Goal: Entertainment & Leisure: Consume media (video, audio)

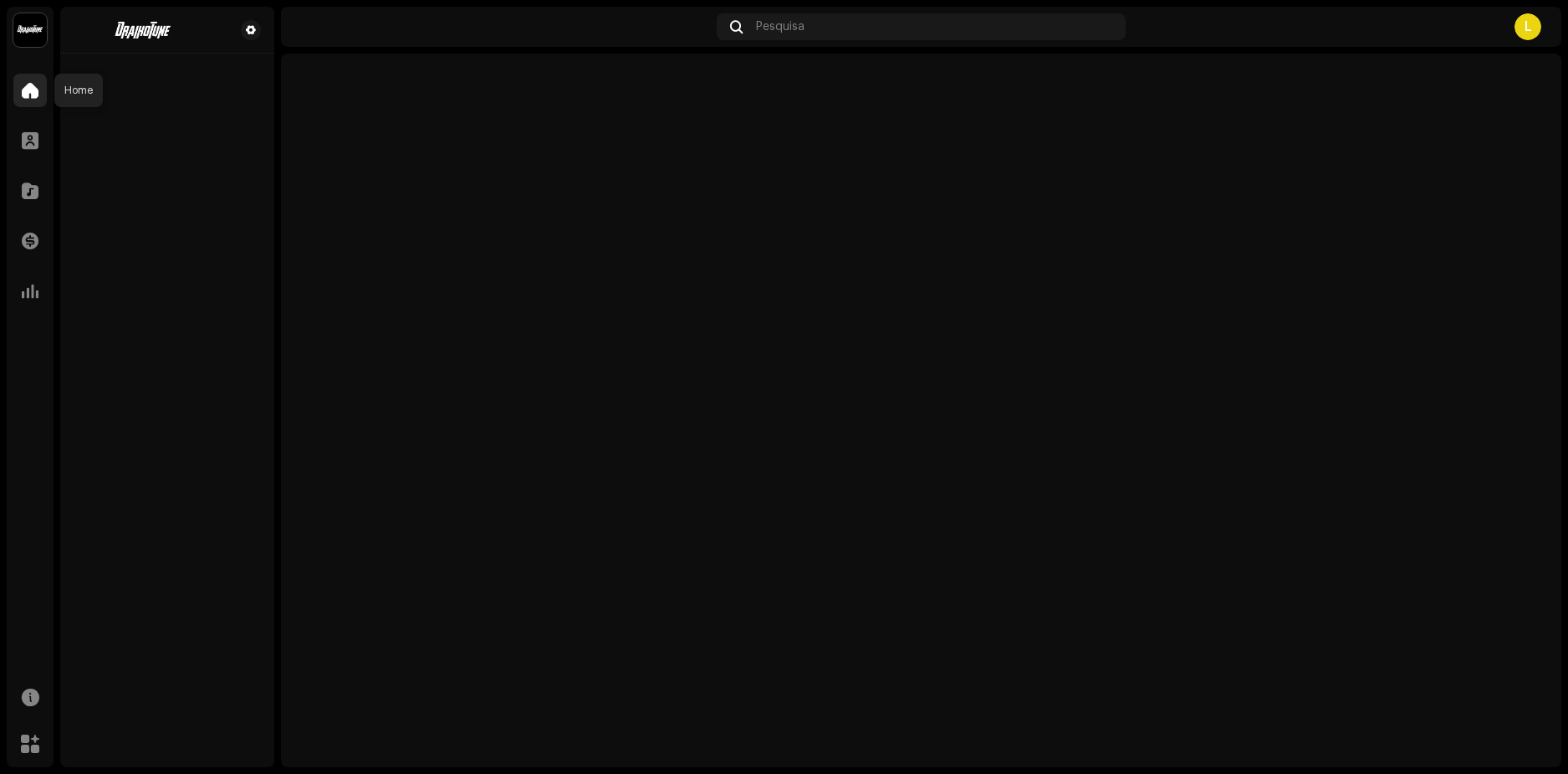
click at [36, 92] on span at bounding box center [29, 89] width 16 height 13
click at [35, 89] on span at bounding box center [29, 89] width 16 height 13
click at [39, 141] on div at bounding box center [29, 141] width 34 height 34
click at [24, 87] on span at bounding box center [29, 89] width 16 height 13
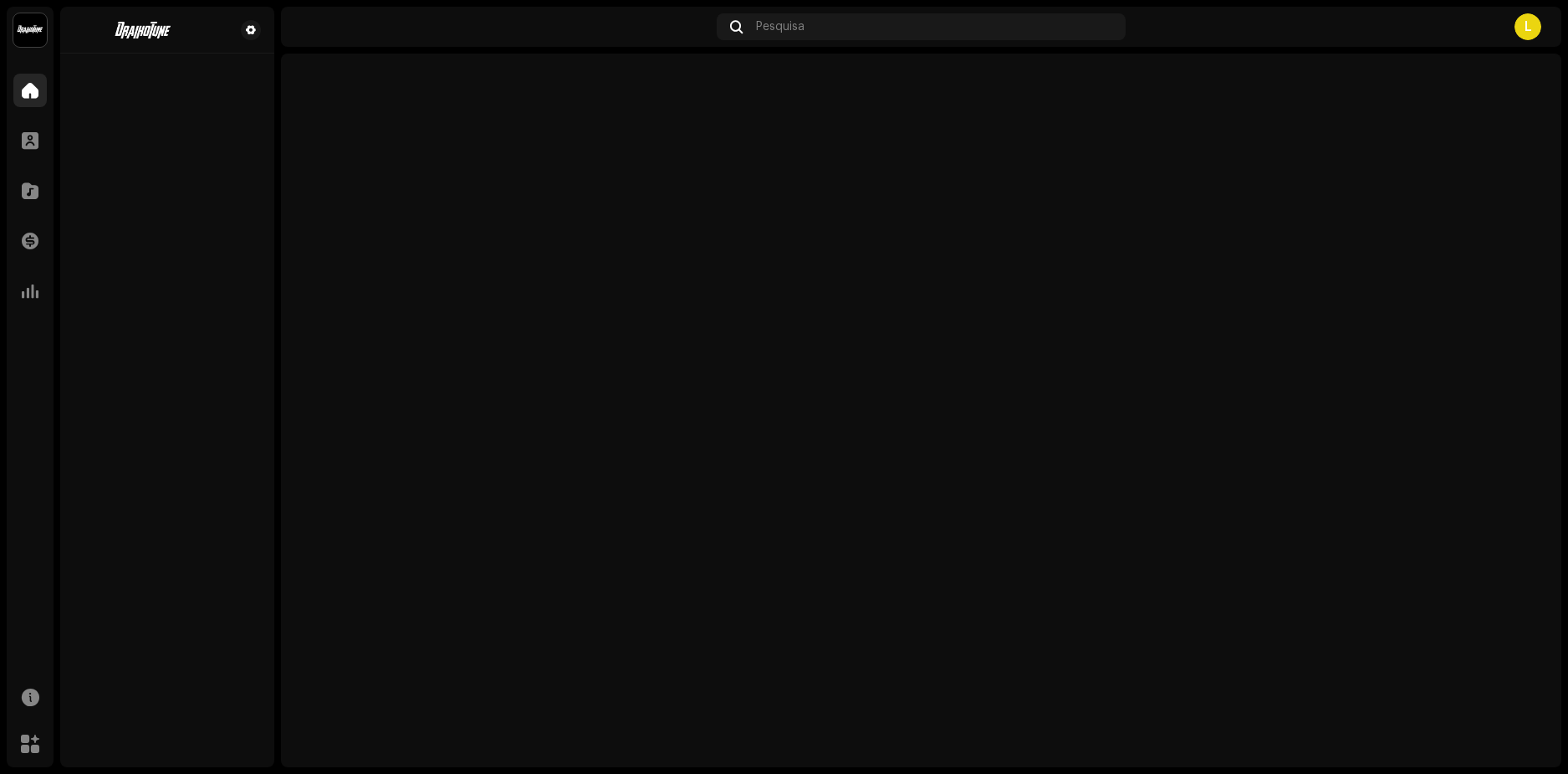
click at [24, 87] on span at bounding box center [29, 89] width 16 height 13
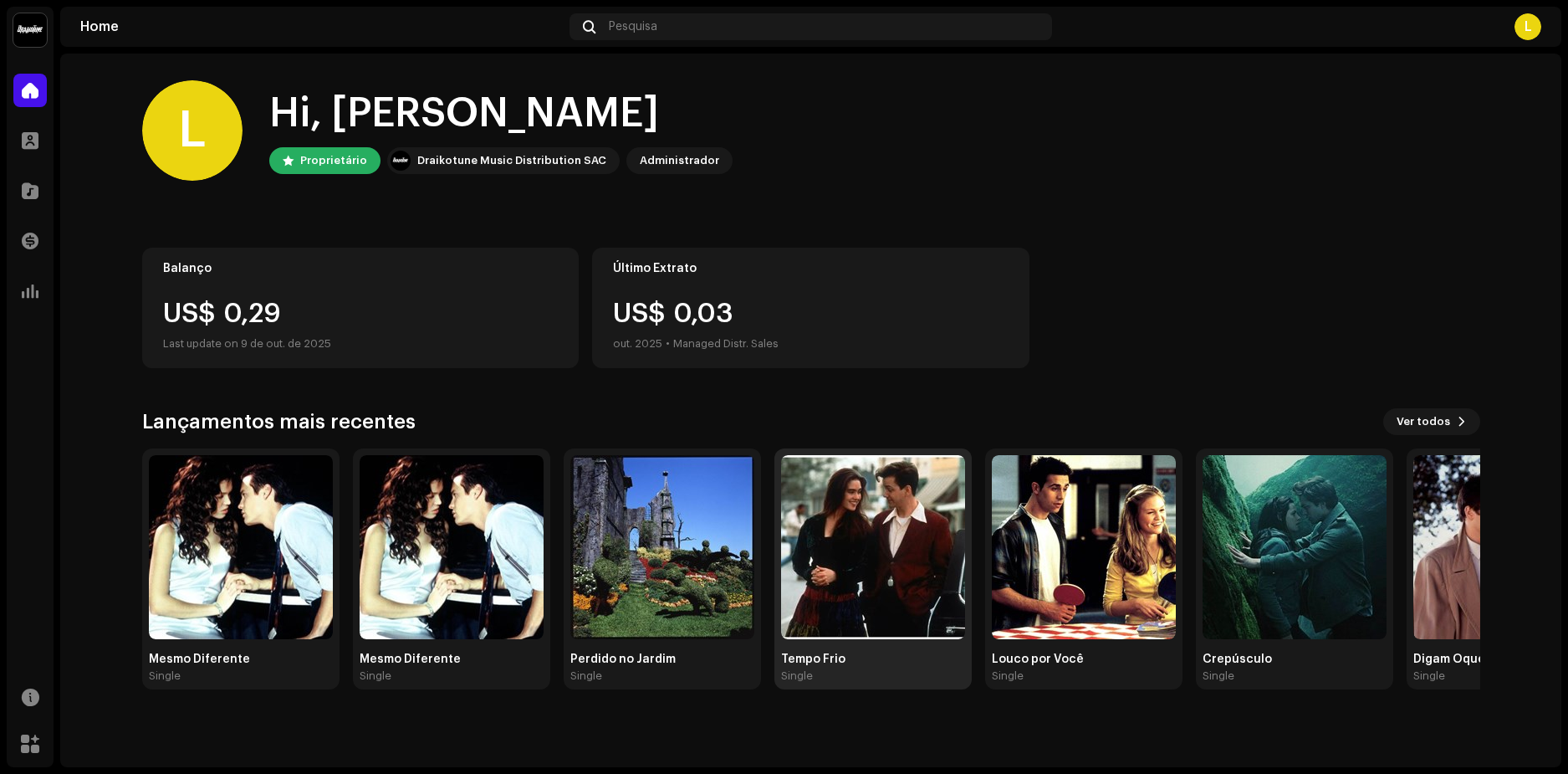
click at [882, 541] on img at bounding box center [873, 548] width 184 height 184
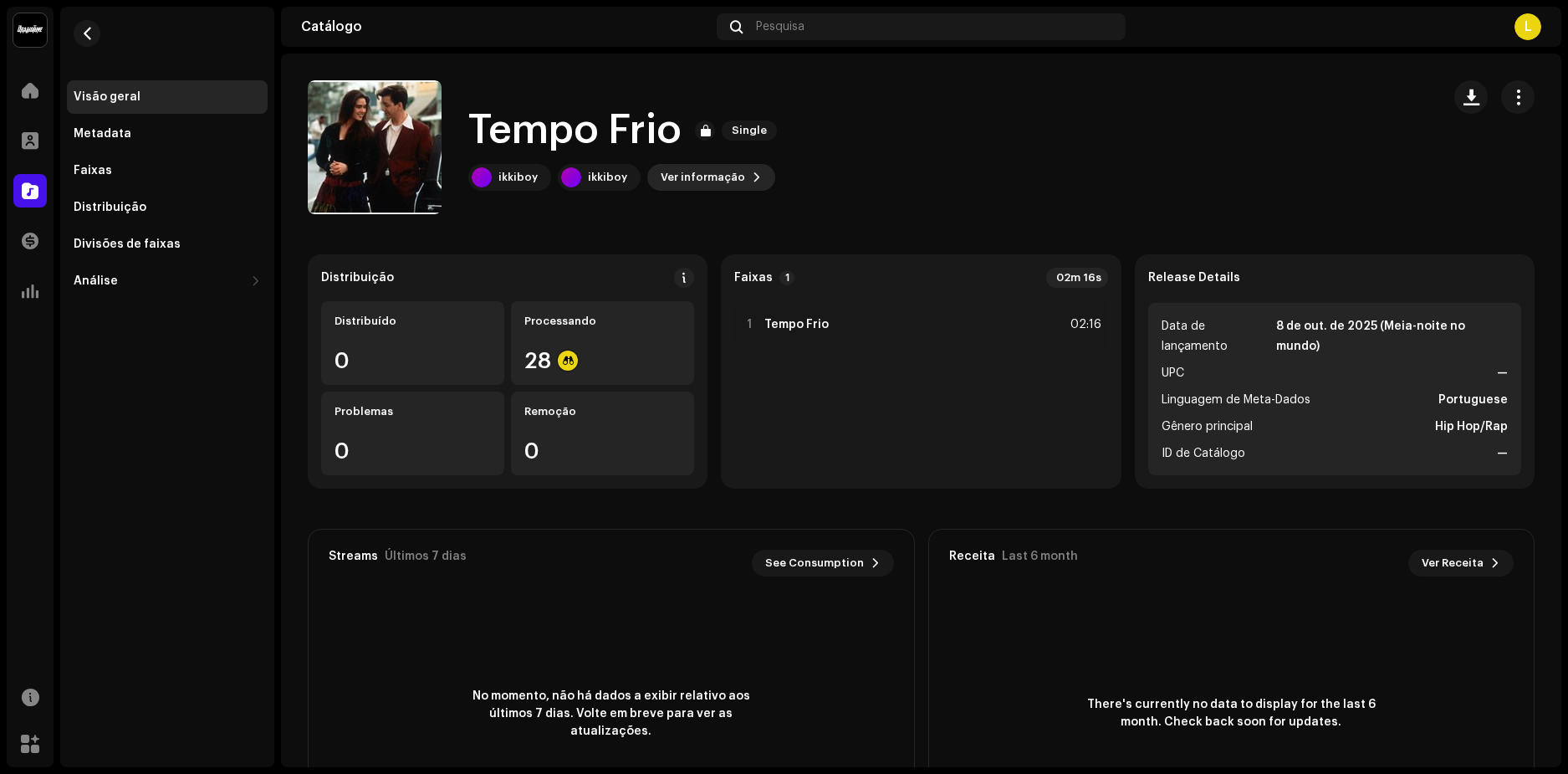
click at [733, 180] on span "Ver informação" at bounding box center [702, 177] width 84 height 34
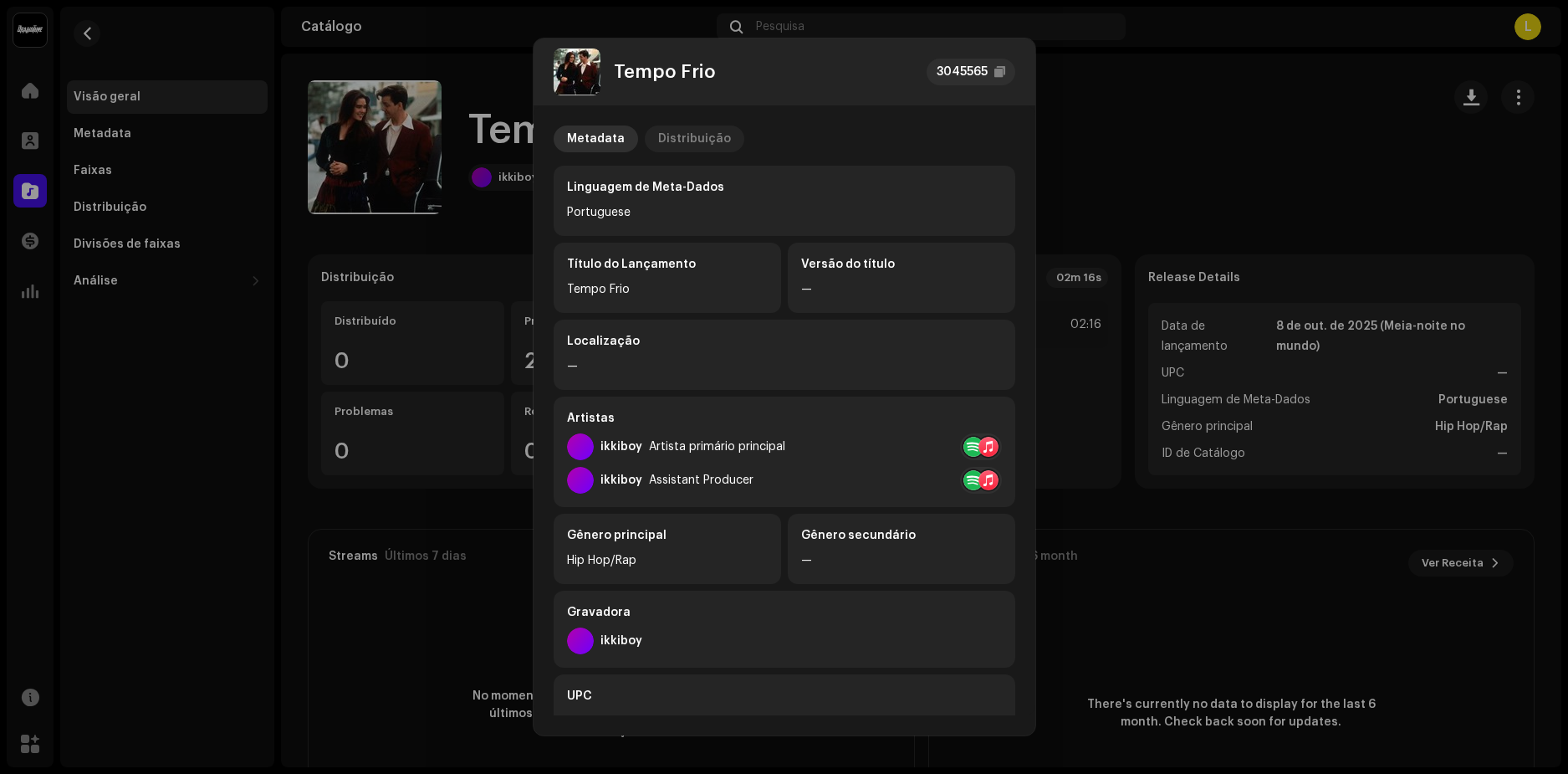
click at [680, 145] on div "Distribuição" at bounding box center [695, 139] width 73 height 27
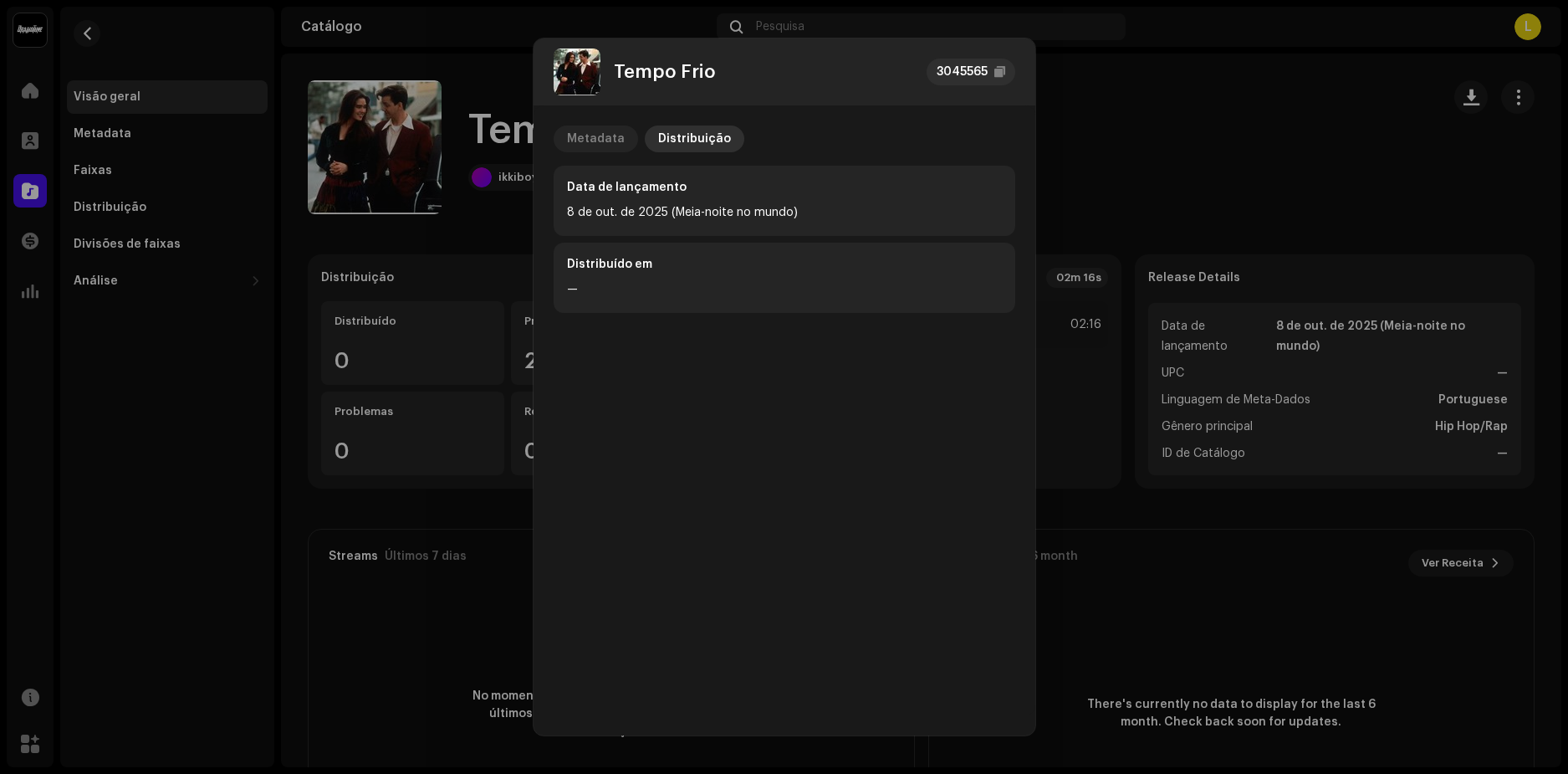
click at [602, 140] on div "Metadata" at bounding box center [596, 139] width 58 height 27
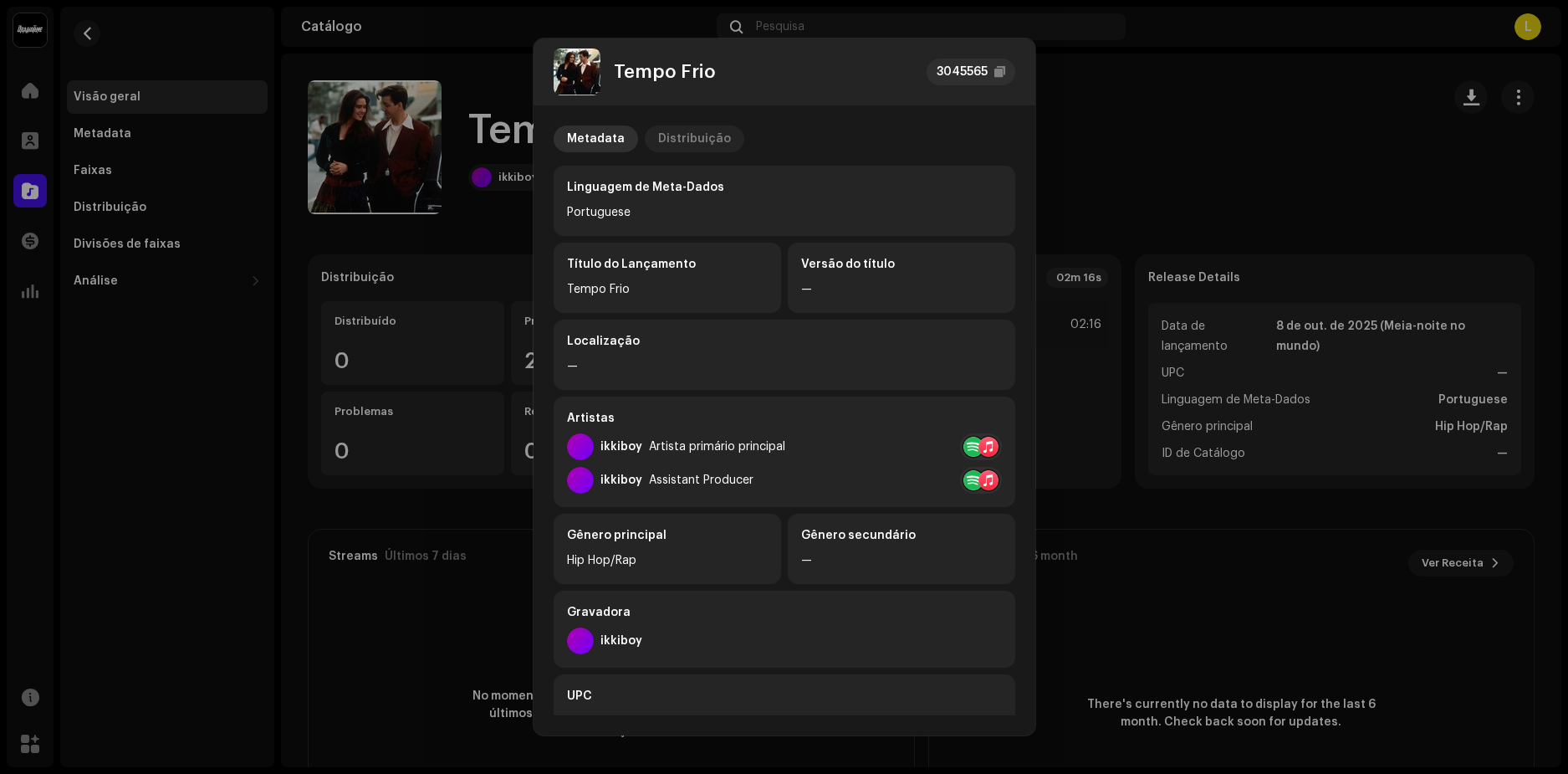
click at [682, 137] on div "Distribuição" at bounding box center [695, 139] width 73 height 27
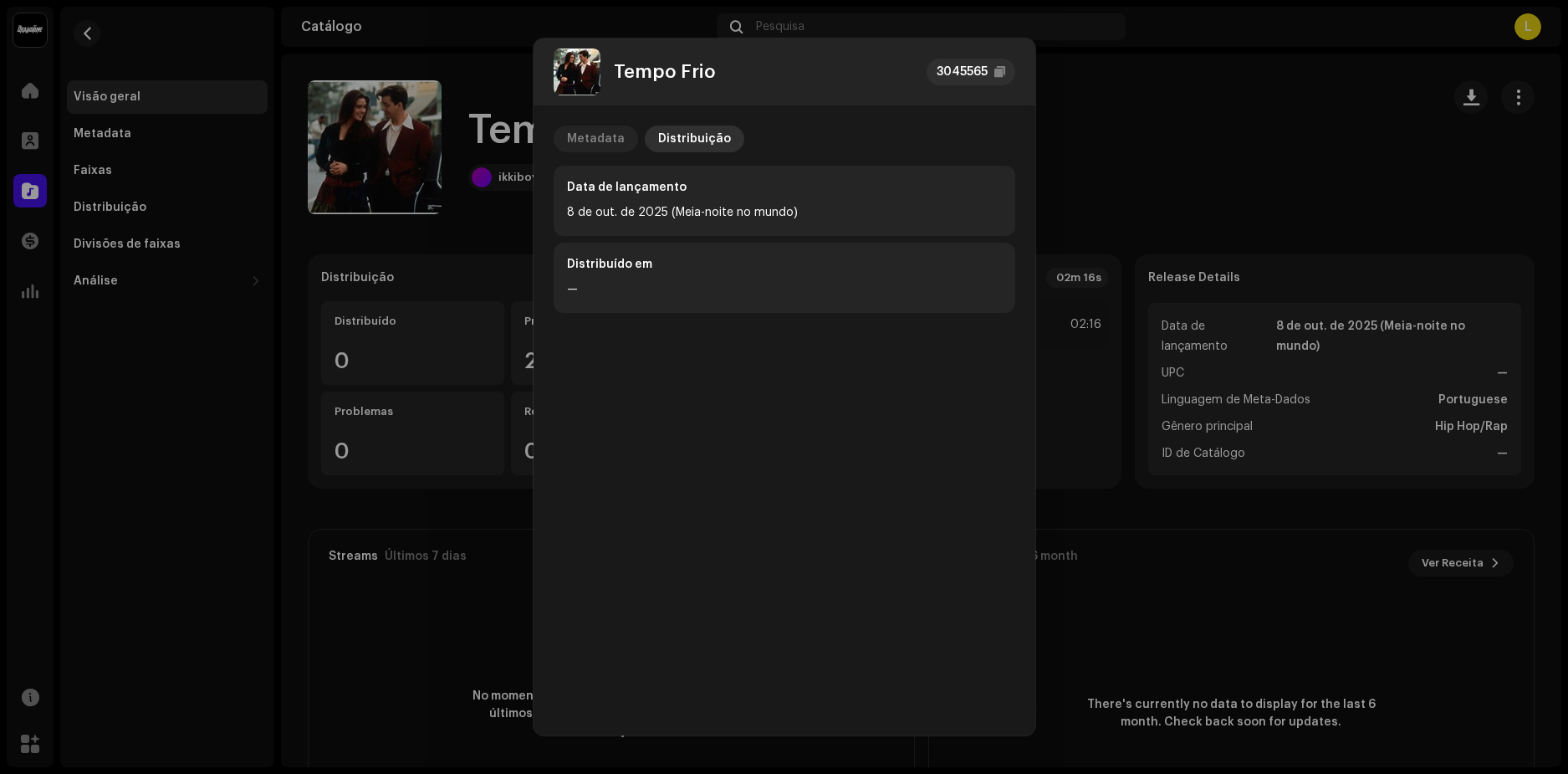
click at [594, 133] on div "Metadata" at bounding box center [596, 139] width 58 height 27
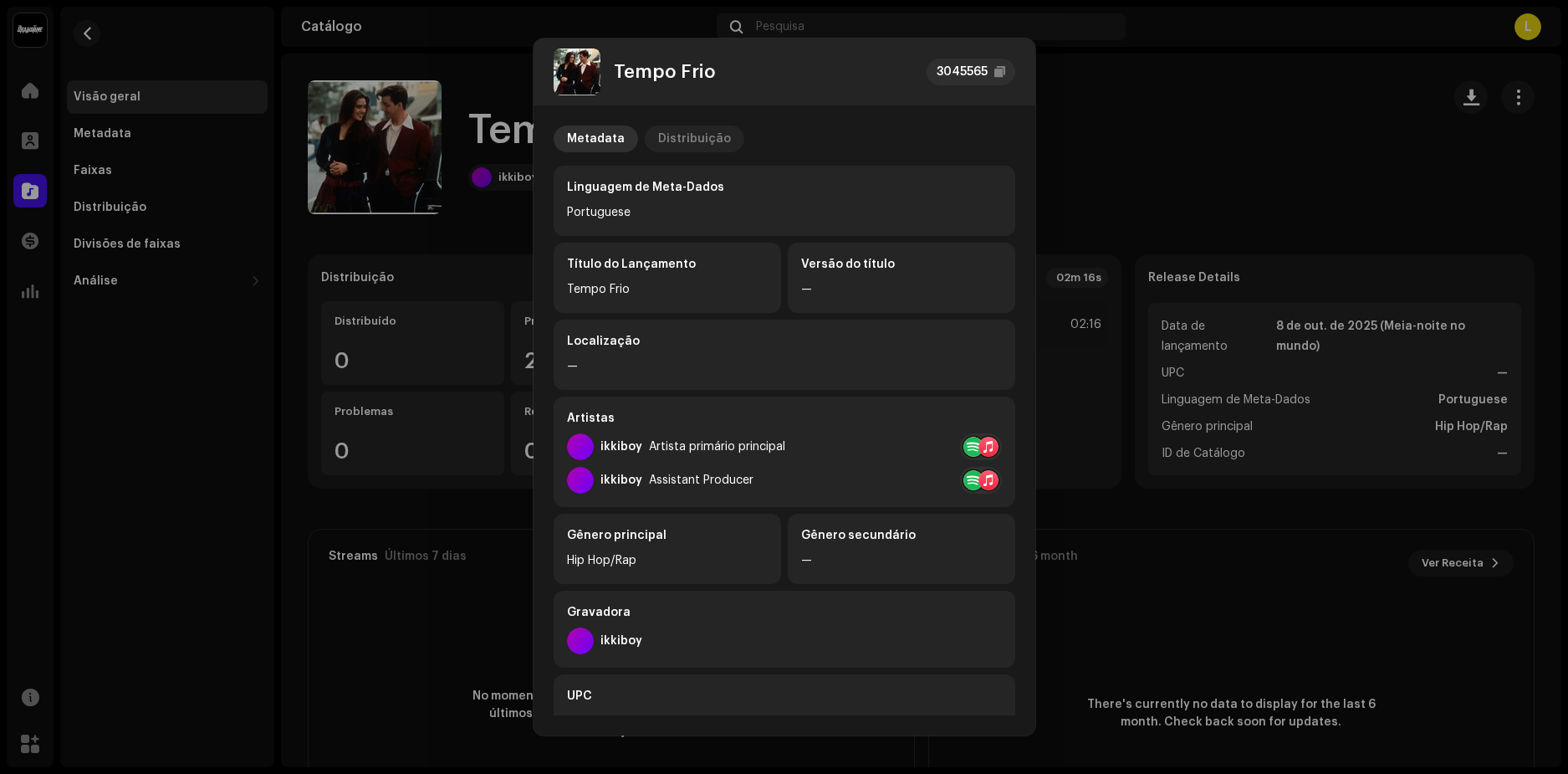
click at [674, 140] on div "Distribuição" at bounding box center [695, 139] width 73 height 27
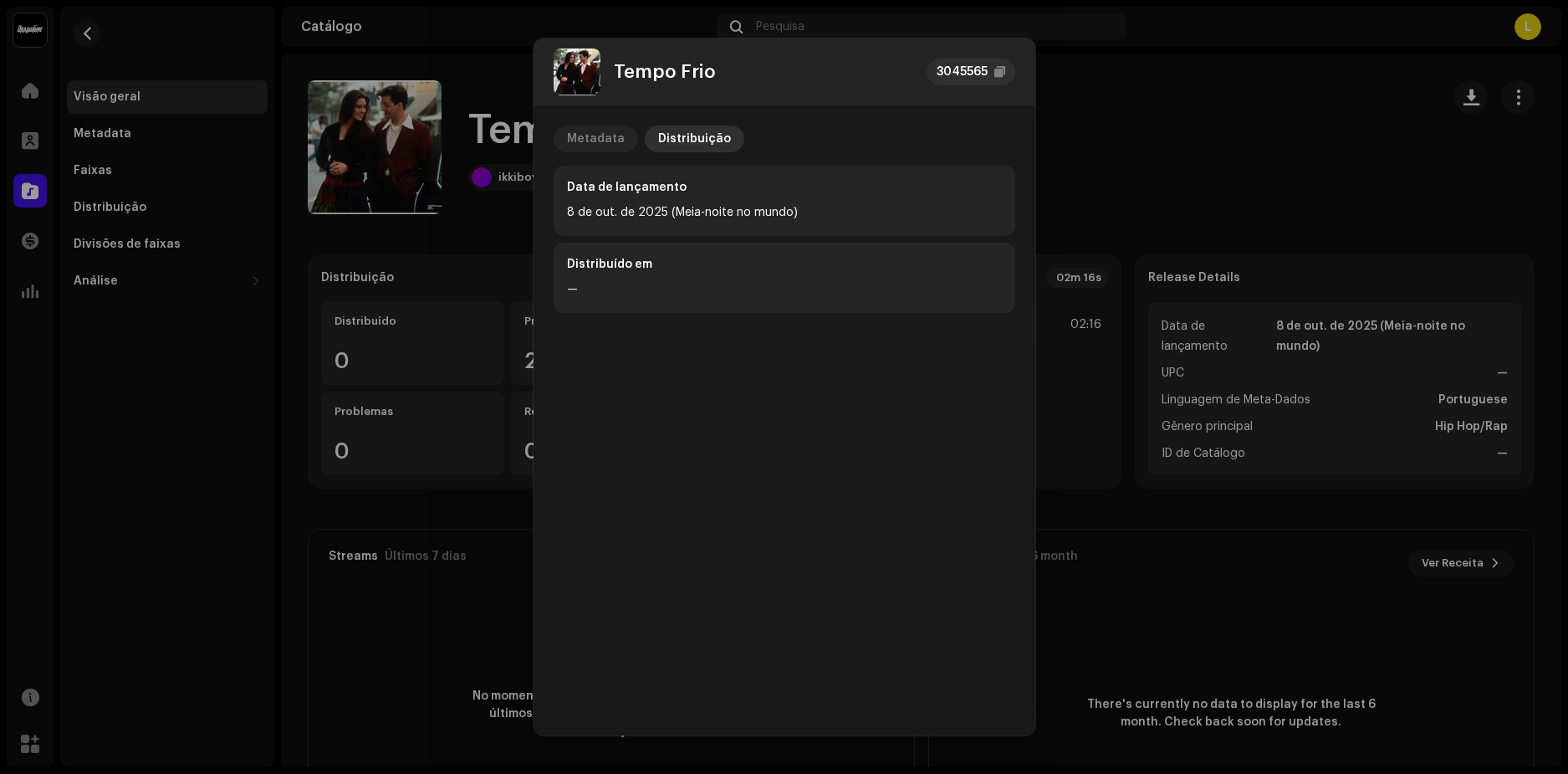
click at [598, 136] on div "Metadata" at bounding box center [596, 139] width 58 height 27
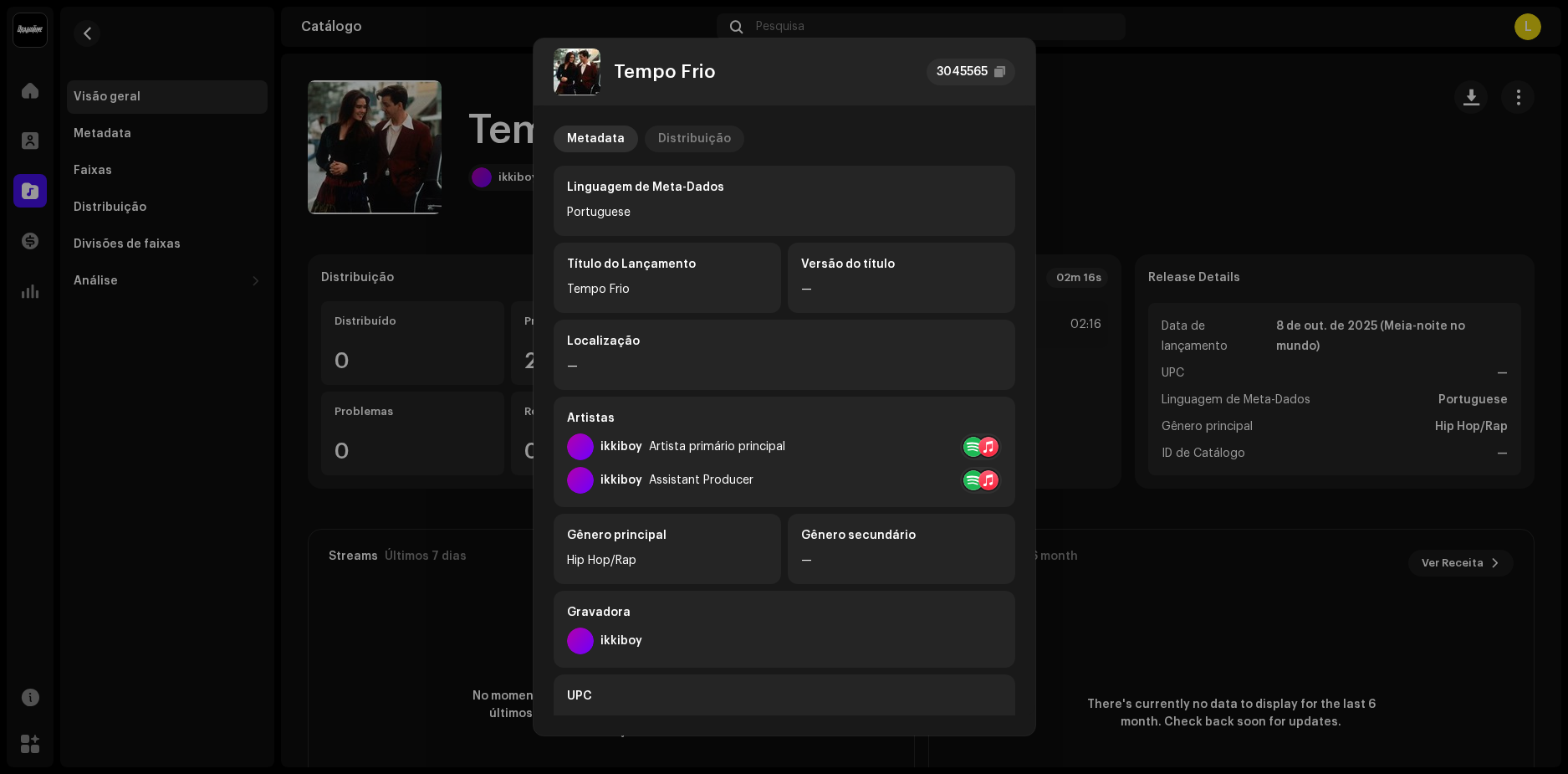
click at [687, 134] on div "Distribuição" at bounding box center [695, 139] width 73 height 27
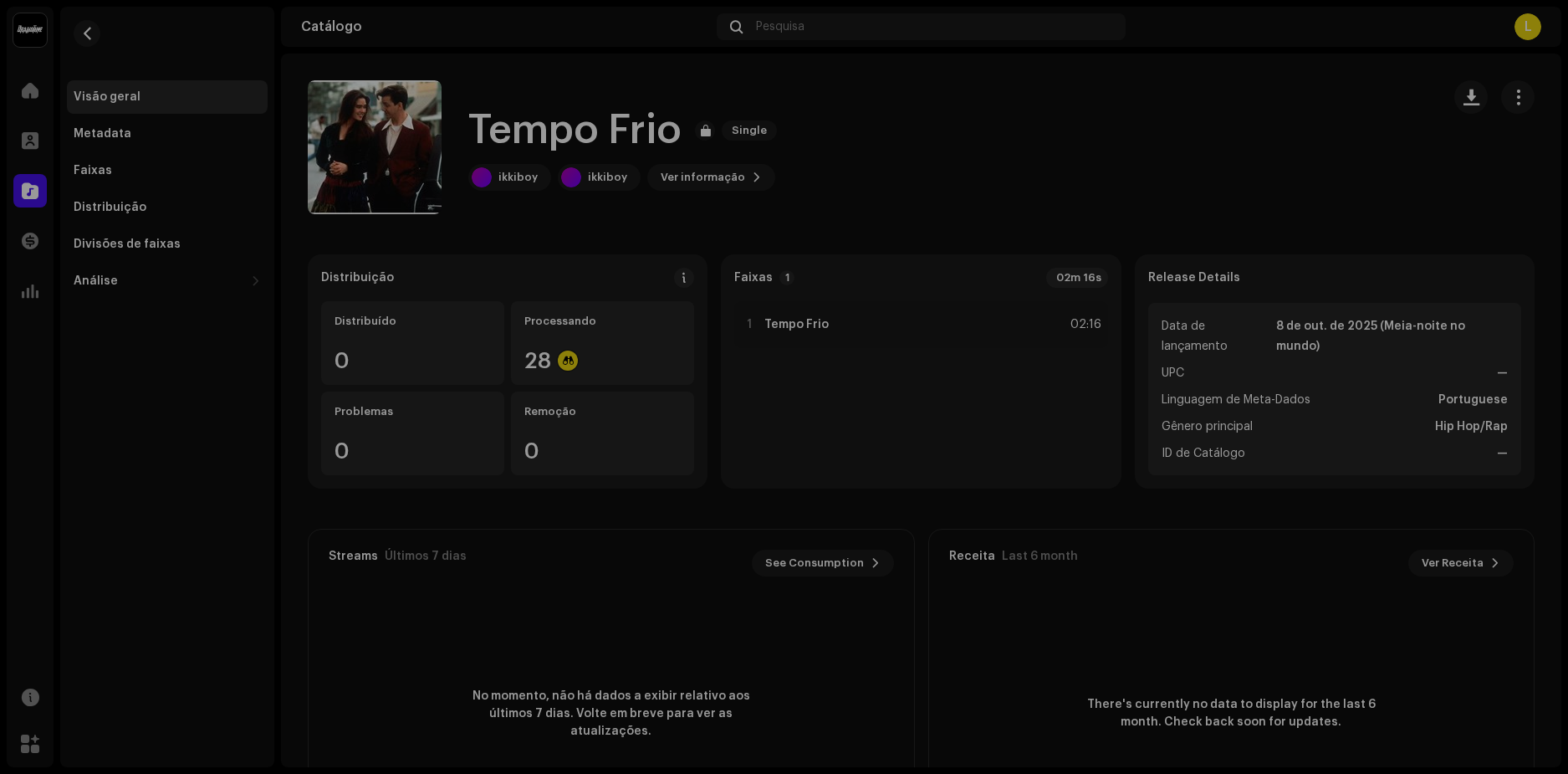
click at [1154, 79] on div "Tempo Frio 3045565 Metadata Distribuição Data de lançamento [DATE] (Meia-noite …" at bounding box center [784, 387] width 1568 height 774
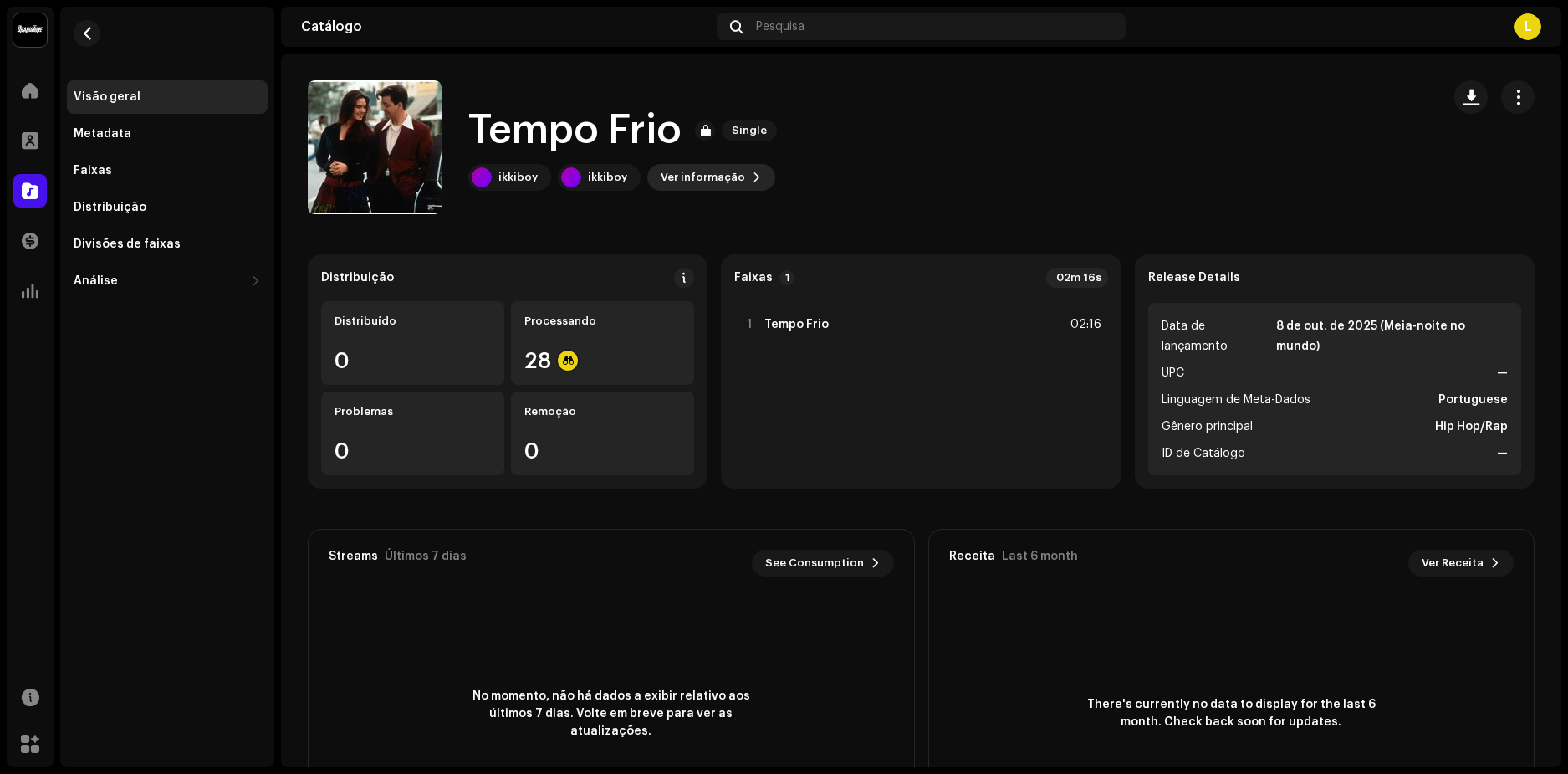
click at [701, 176] on span "Ver informação" at bounding box center [702, 177] width 84 height 34
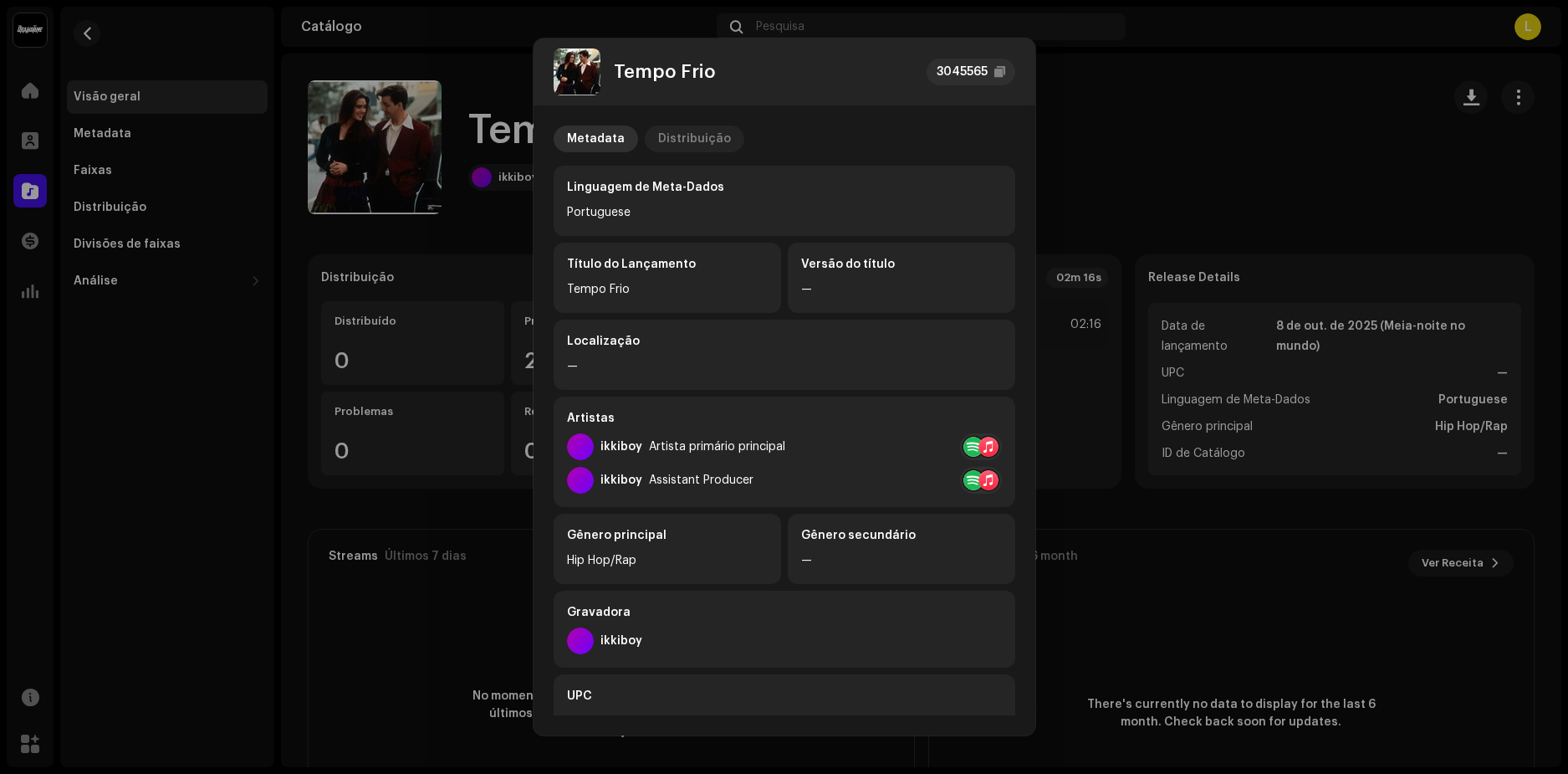
click at [678, 142] on div "Distribuição" at bounding box center [695, 139] width 73 height 27
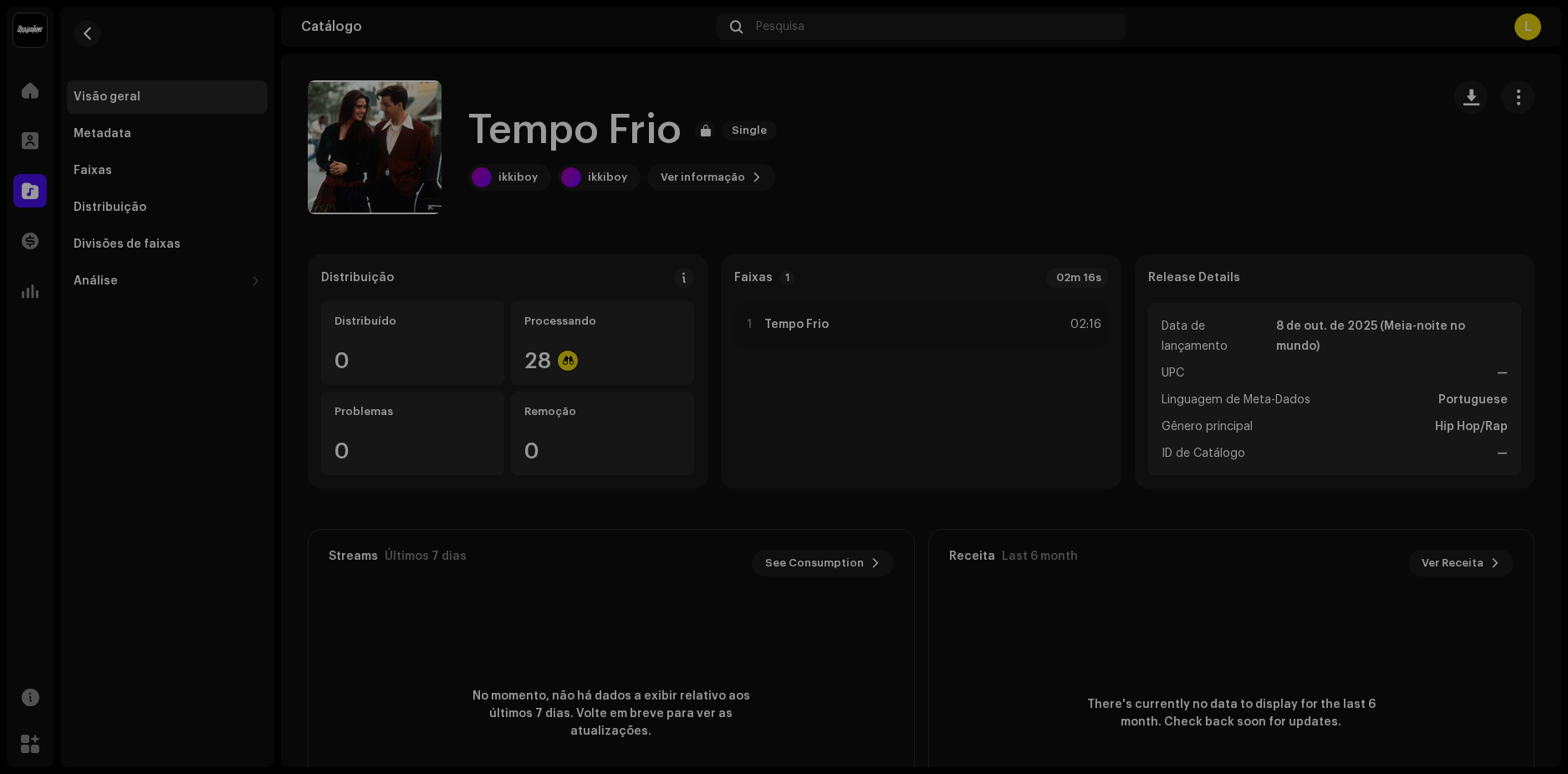
click at [1173, 75] on div "Tempo Frio 3045565 Metadata Distribuição Data de lançamento [DATE] (Meia-noite …" at bounding box center [784, 387] width 1568 height 774
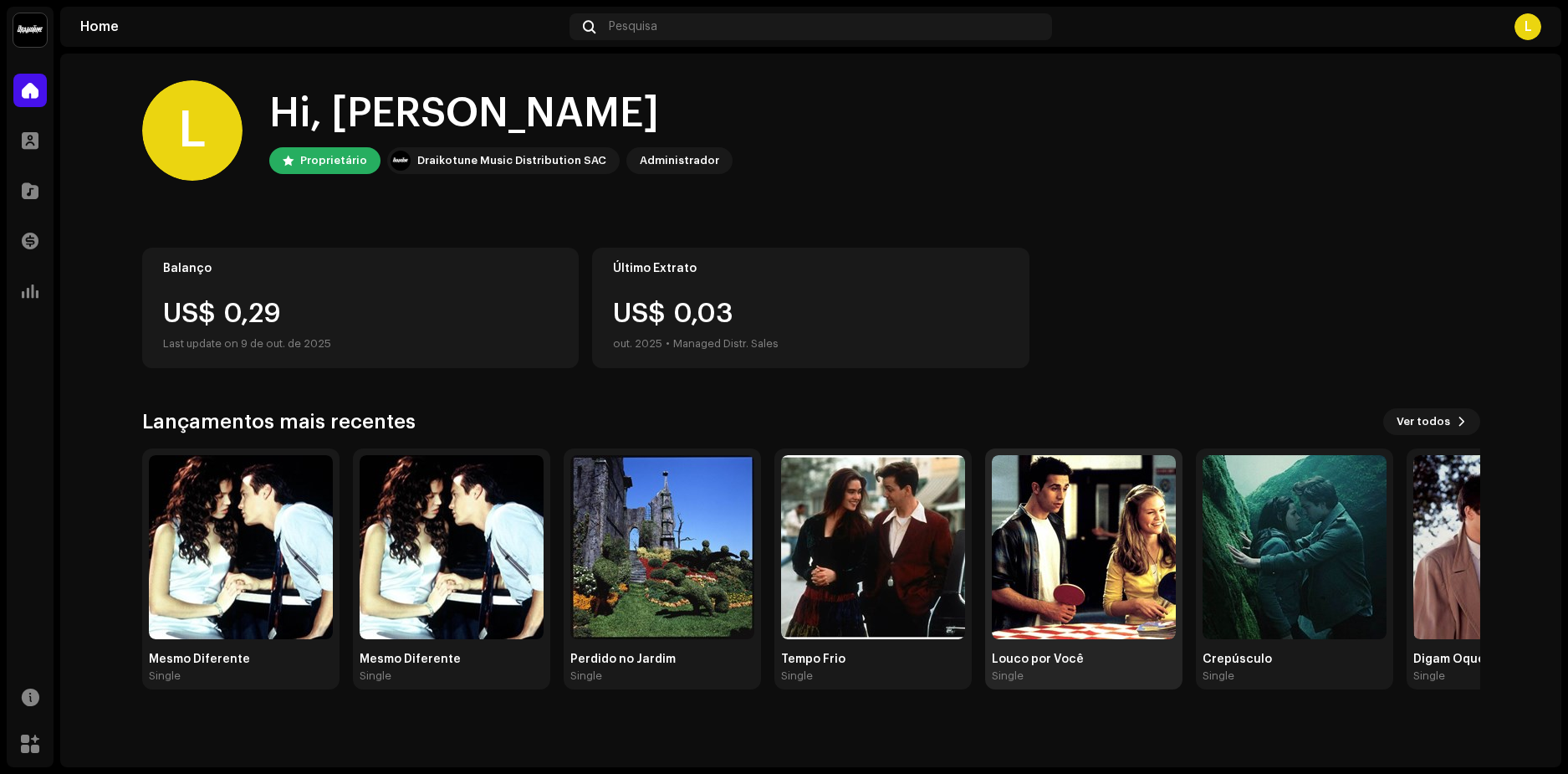
click at [1080, 535] on img at bounding box center [1084, 548] width 184 height 184
click at [1303, 555] on img at bounding box center [1295, 548] width 184 height 184
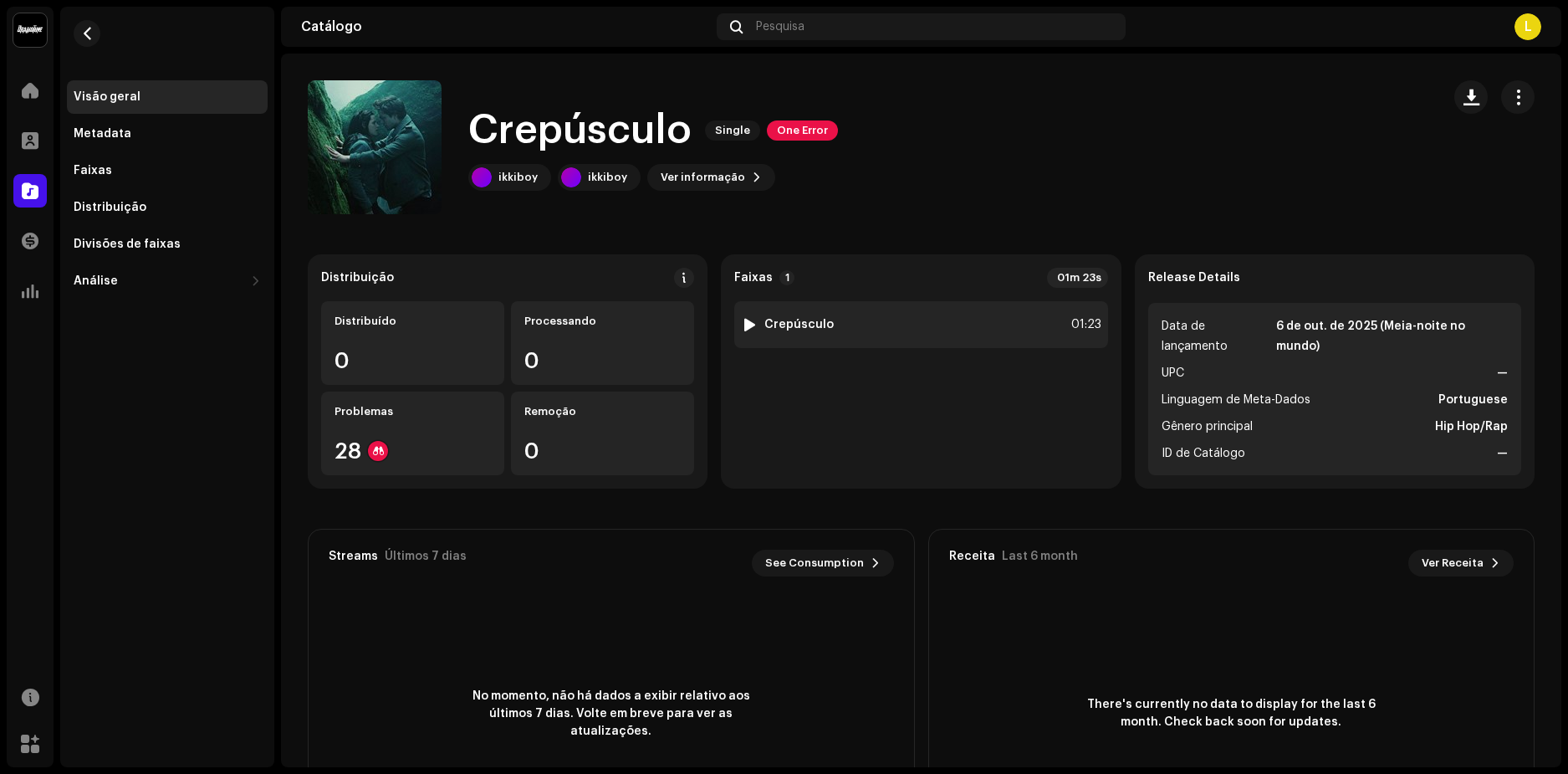
click at [759, 318] on div "1 Crepúsculo" at bounding box center [787, 325] width 93 height 16
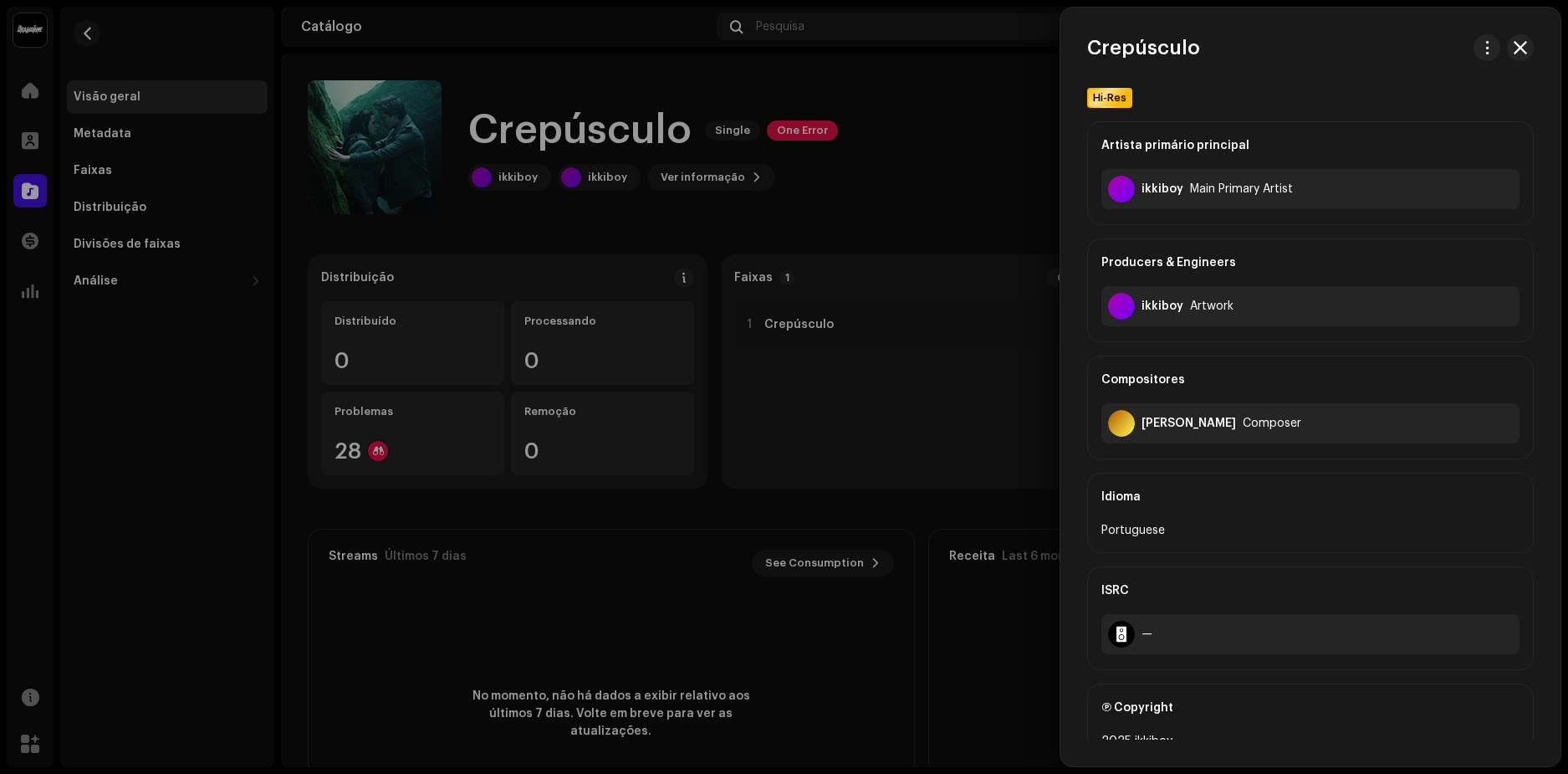
click at [748, 322] on div at bounding box center [784, 387] width 1568 height 774
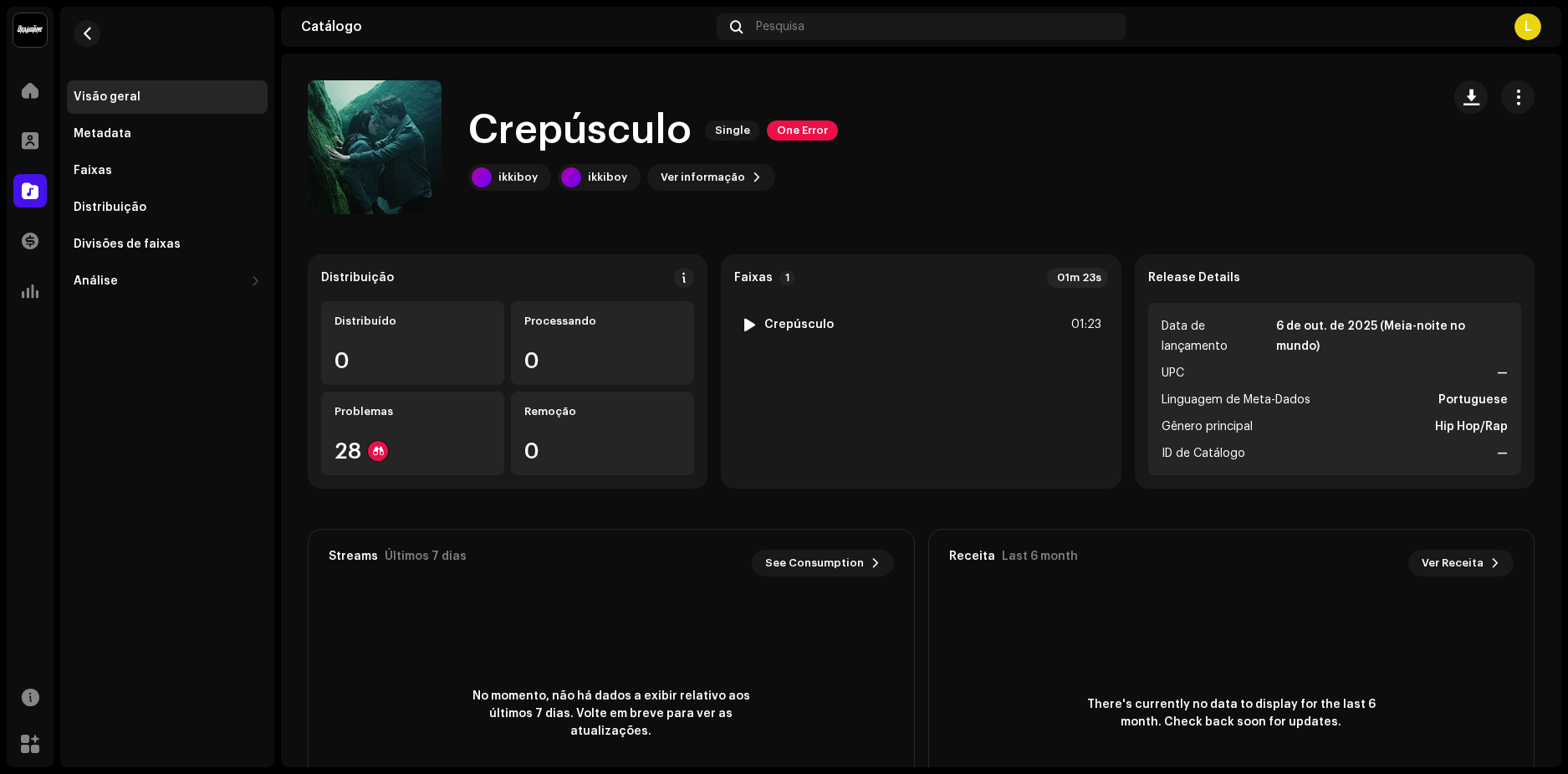
click at [748, 322] on div at bounding box center [749, 324] width 12 height 13
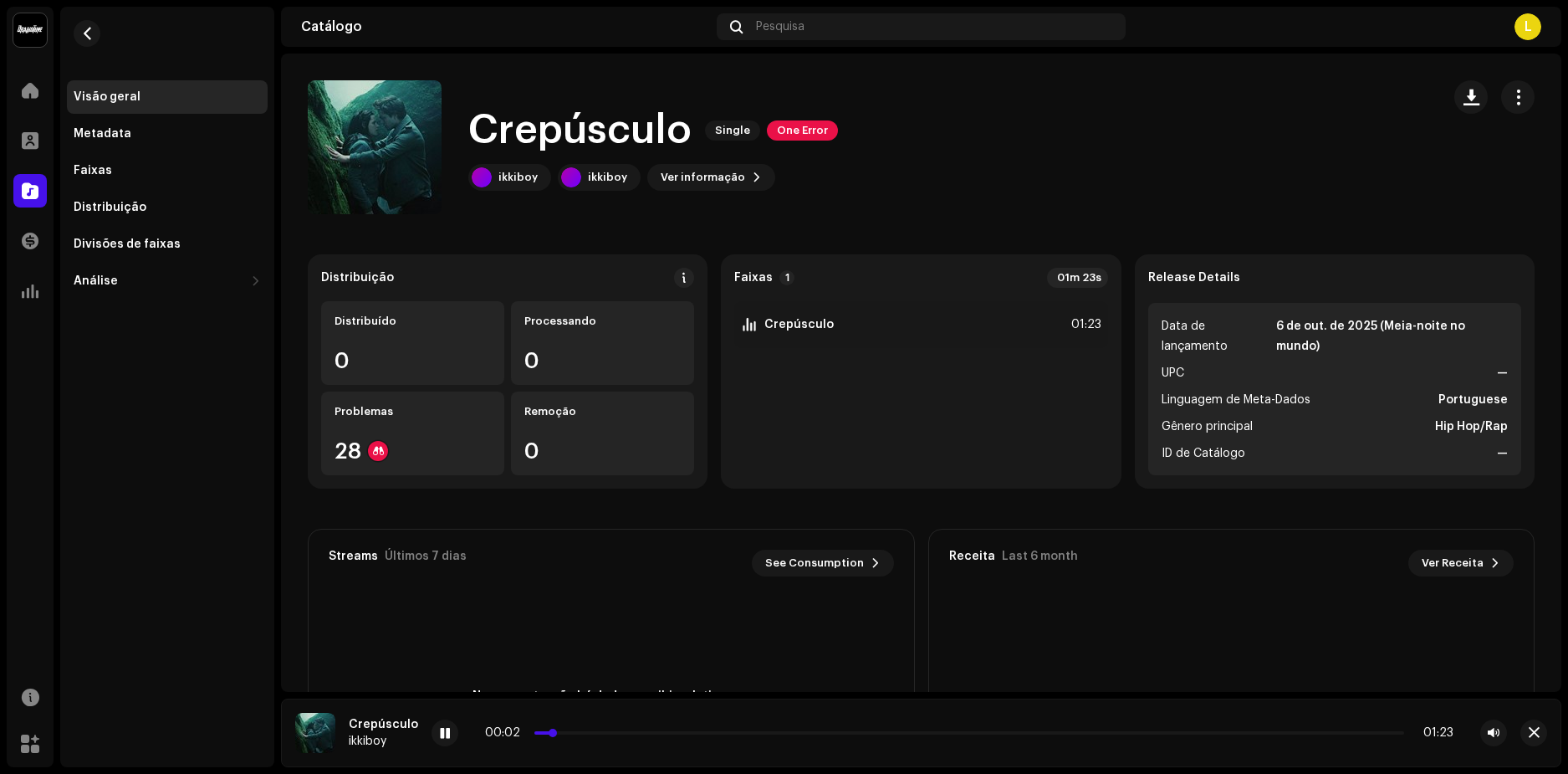
click at [579, 731] on p-slider at bounding box center [969, 733] width 870 height 3
click at [440, 732] on span at bounding box center [445, 733] width 10 height 13
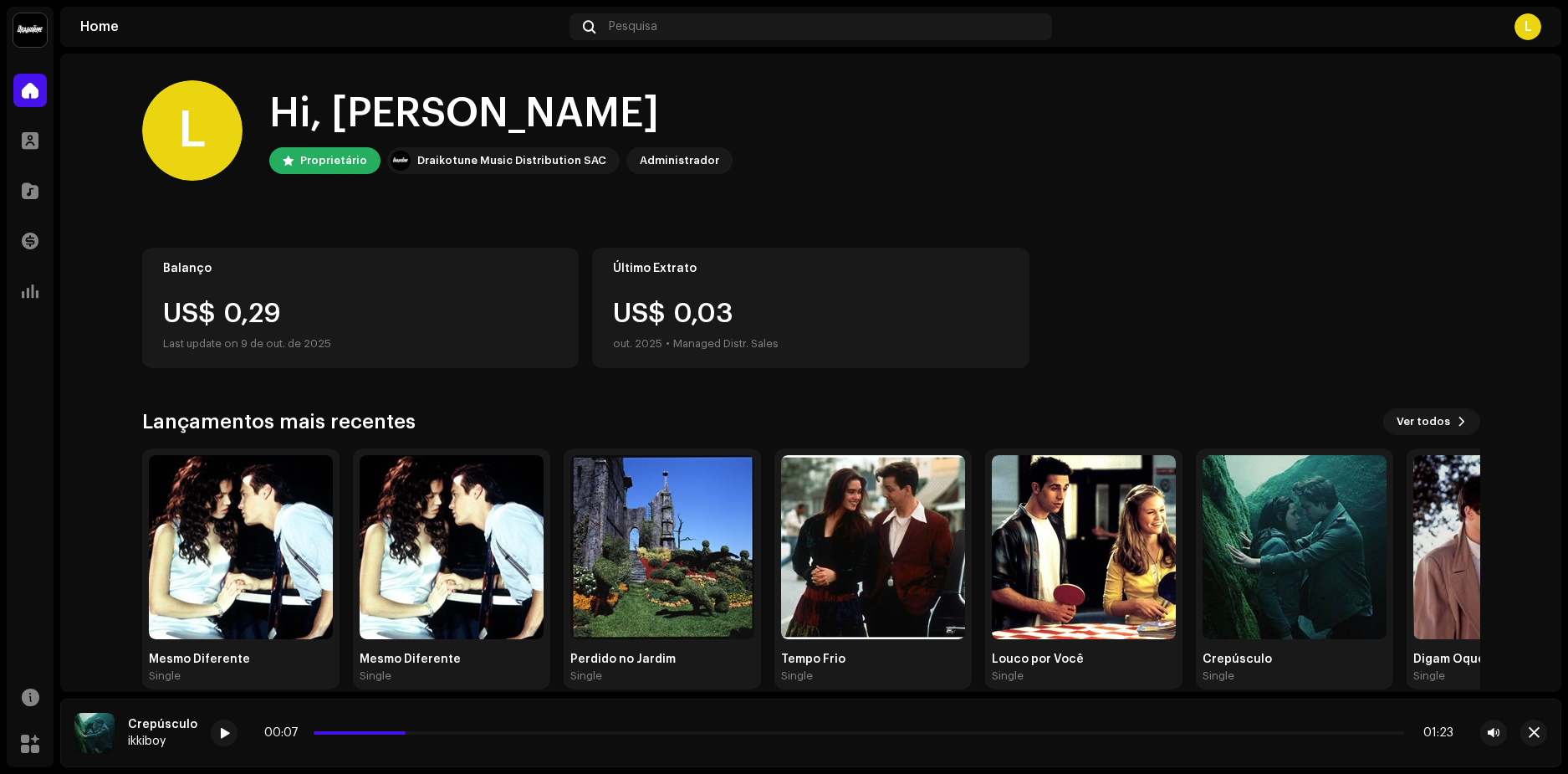
scroll to position [24, 0]
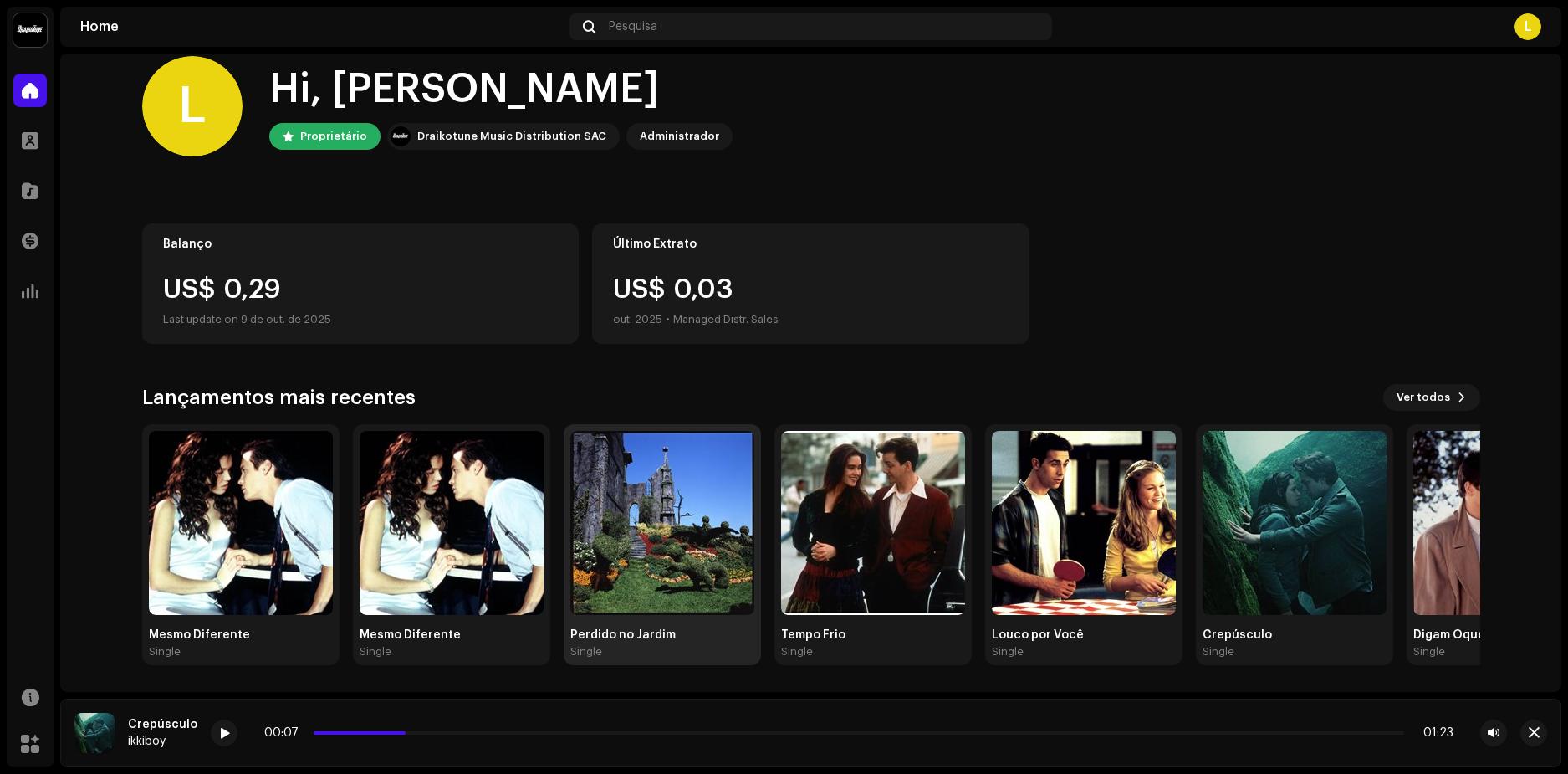
click at [667, 532] on img at bounding box center [663, 523] width 184 height 184
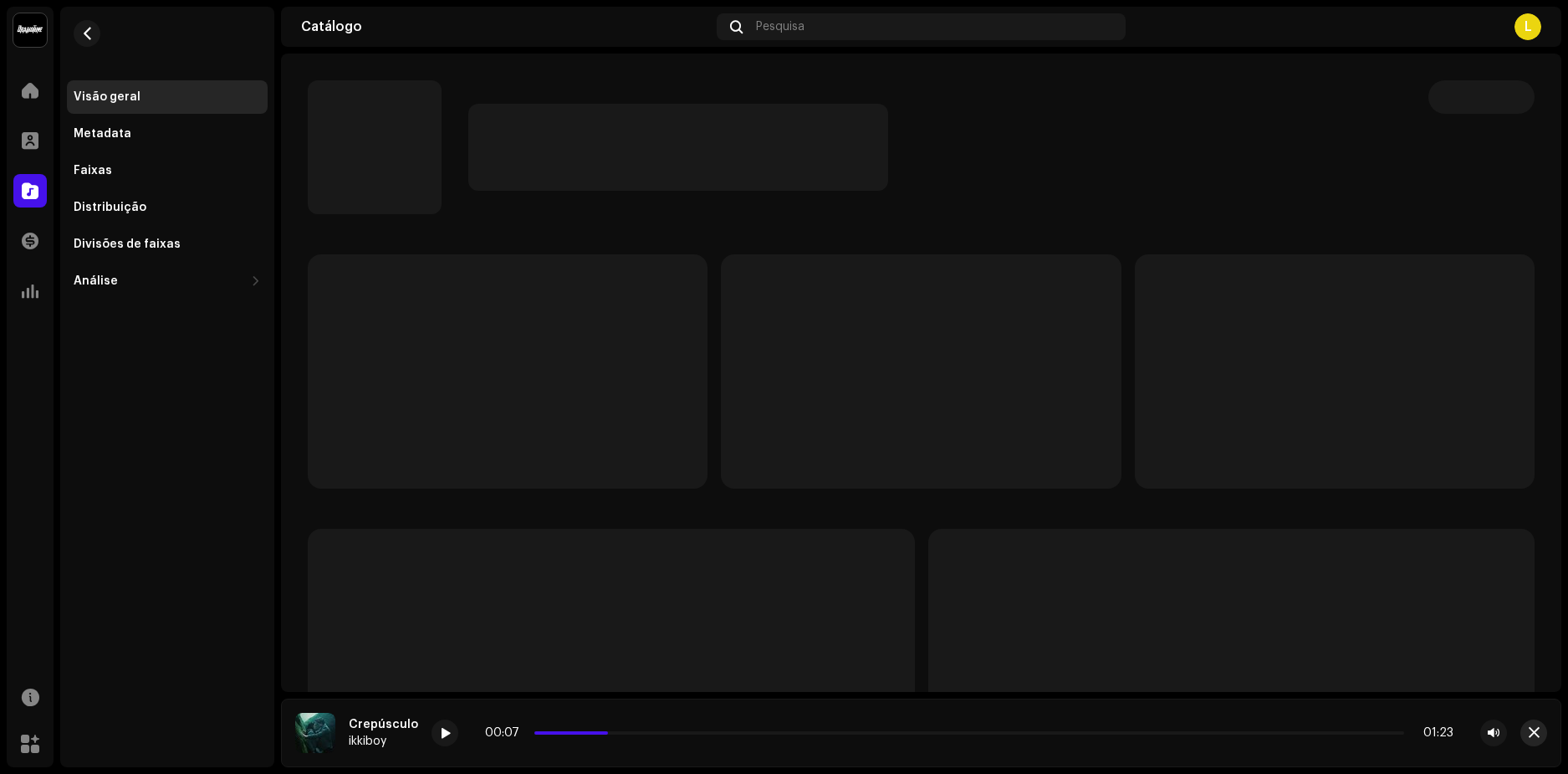
click at [1532, 731] on span "button" at bounding box center [1534, 732] width 11 height 13
